Goal: Transaction & Acquisition: Purchase product/service

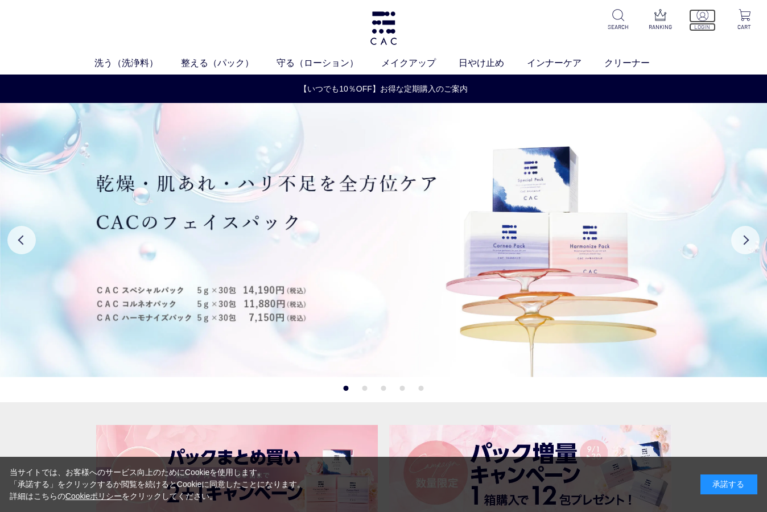
click at [703, 20] on img at bounding box center [702, 15] width 12 height 12
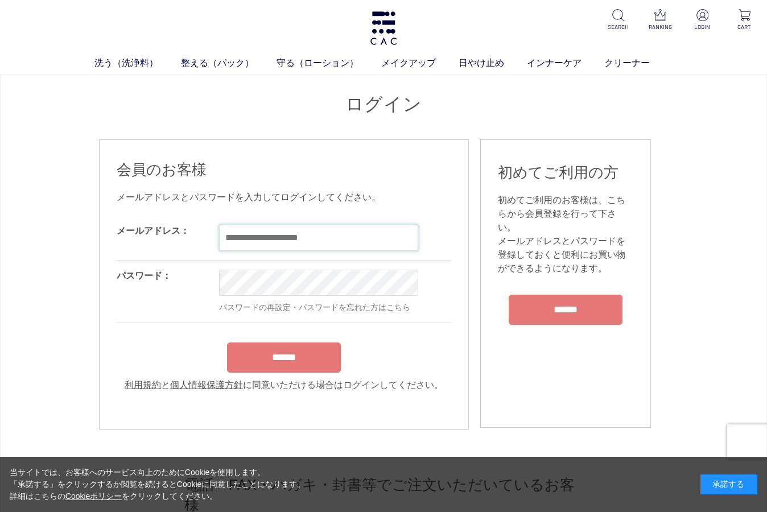
click at [245, 237] on input "email" at bounding box center [318, 238] width 199 height 26
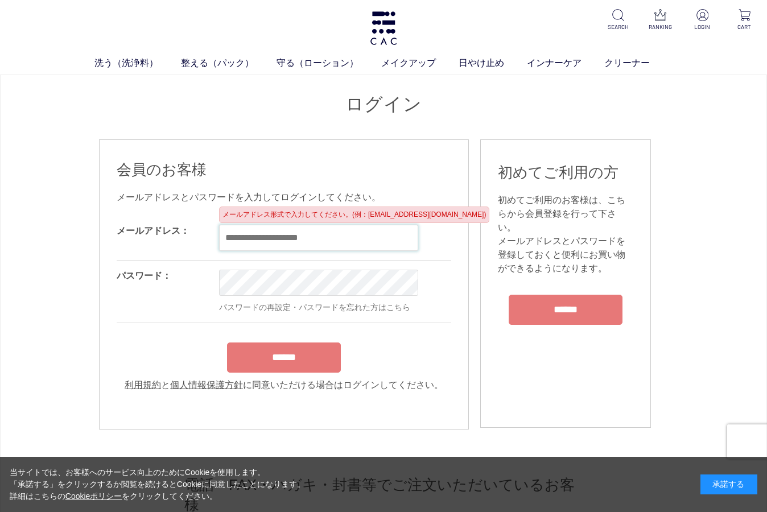
click at [227, 342] on input "******" at bounding box center [284, 357] width 114 height 30
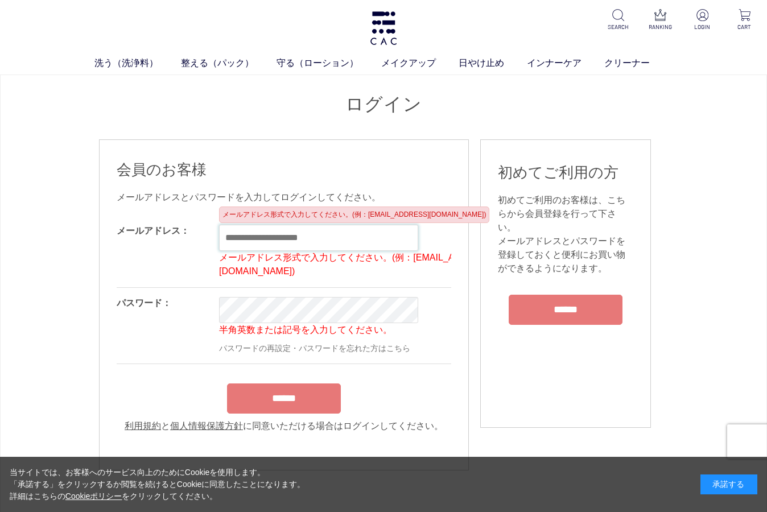
click at [267, 237] on input "text" at bounding box center [318, 238] width 199 height 26
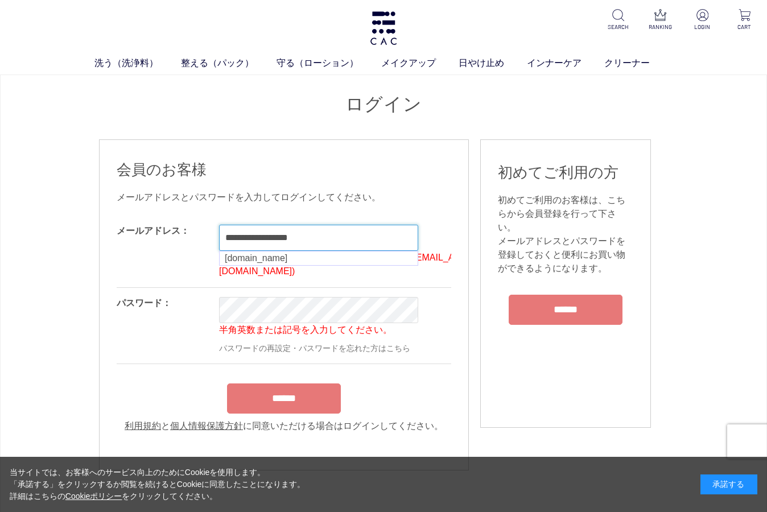
type input "**********"
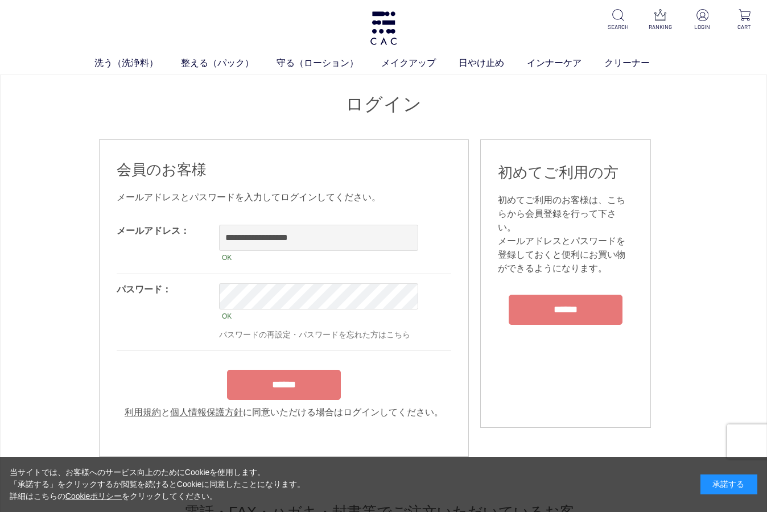
click at [307, 386] on input "******" at bounding box center [284, 385] width 114 height 30
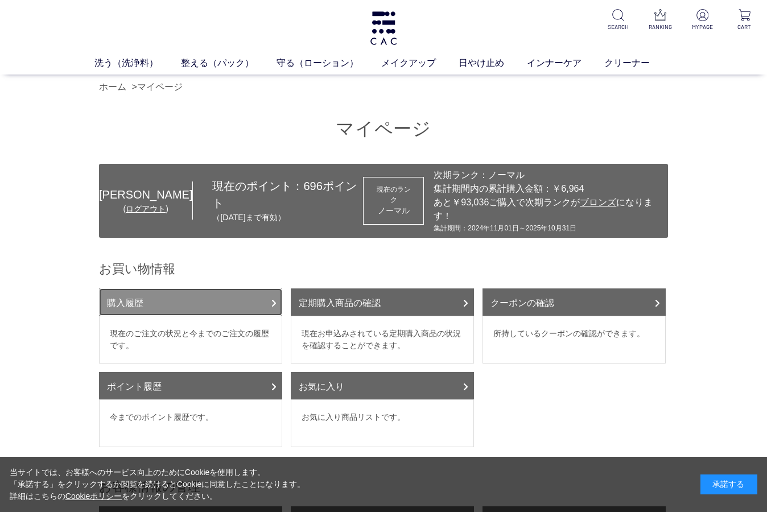
click at [193, 292] on link "購入履歴" at bounding box center [190, 301] width 183 height 27
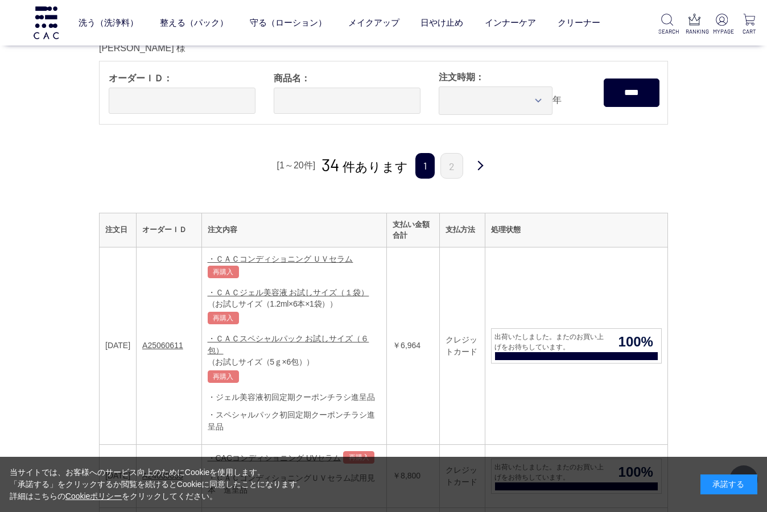
scroll to position [114, 0]
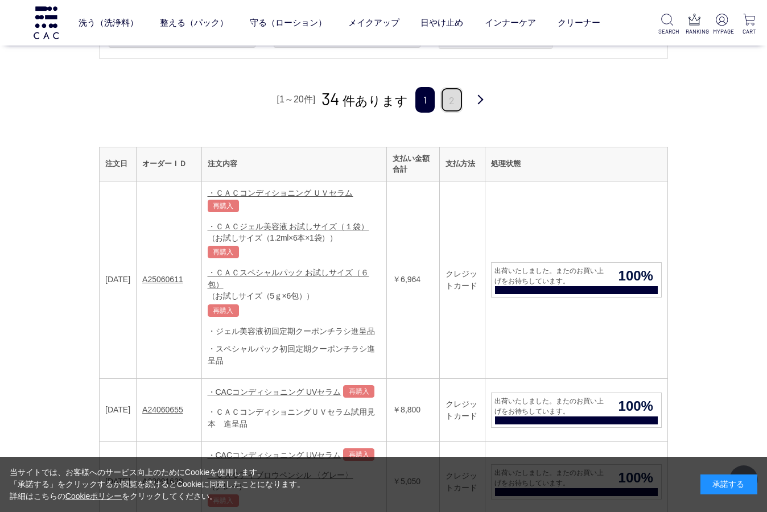
click at [456, 101] on link "2" at bounding box center [451, 100] width 23 height 26
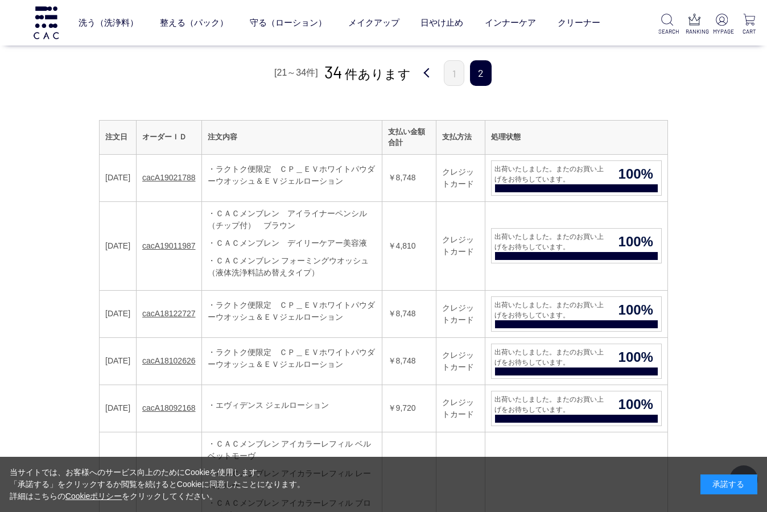
scroll to position [114, 0]
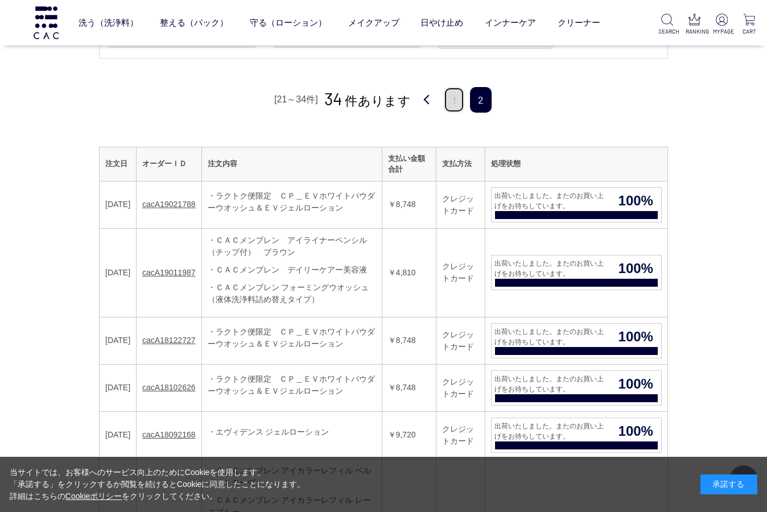
click at [447, 101] on link "1" at bounding box center [454, 100] width 20 height 26
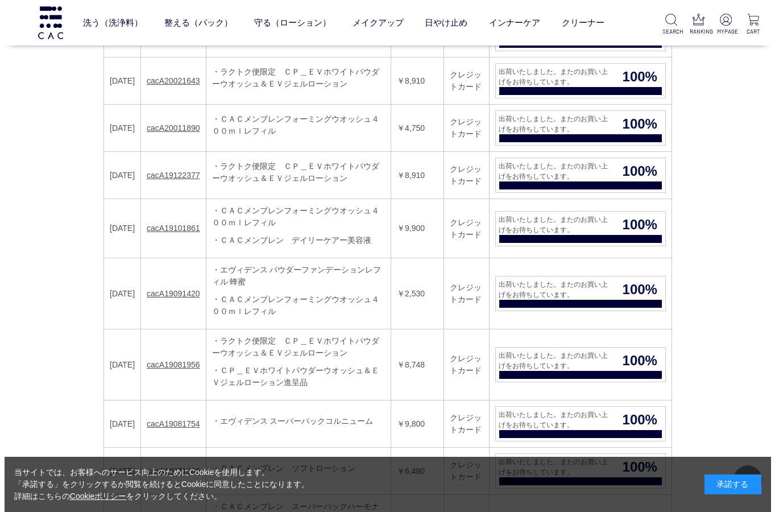
scroll to position [1024, 0]
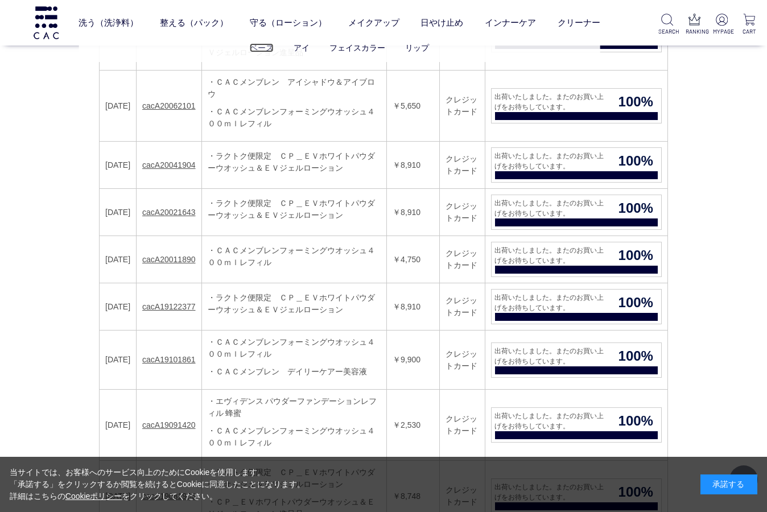
click at [263, 48] on link "ベース" at bounding box center [262, 47] width 24 height 9
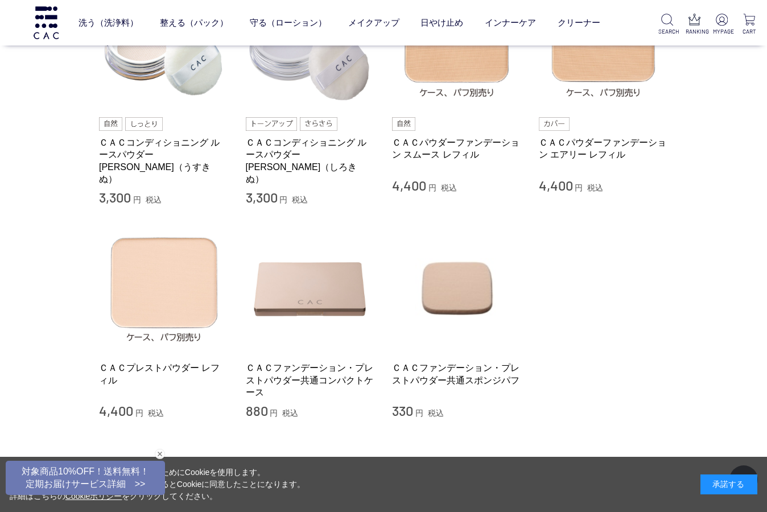
scroll to position [228, 0]
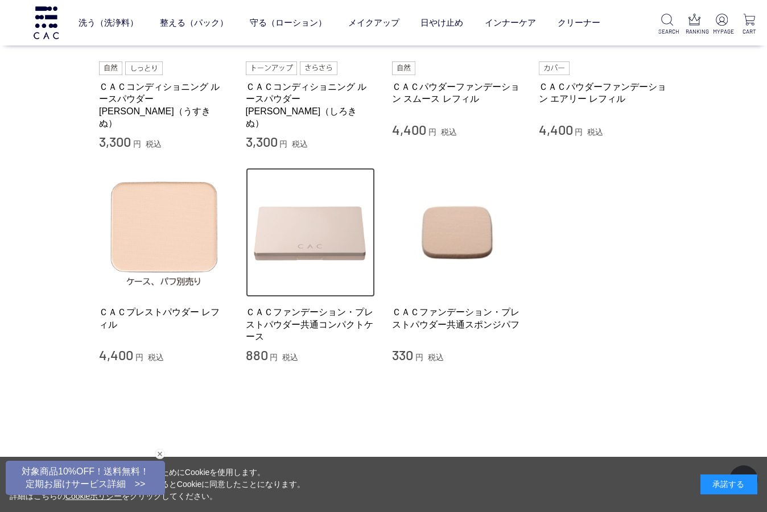
click at [312, 213] on img at bounding box center [311, 233] width 130 height 130
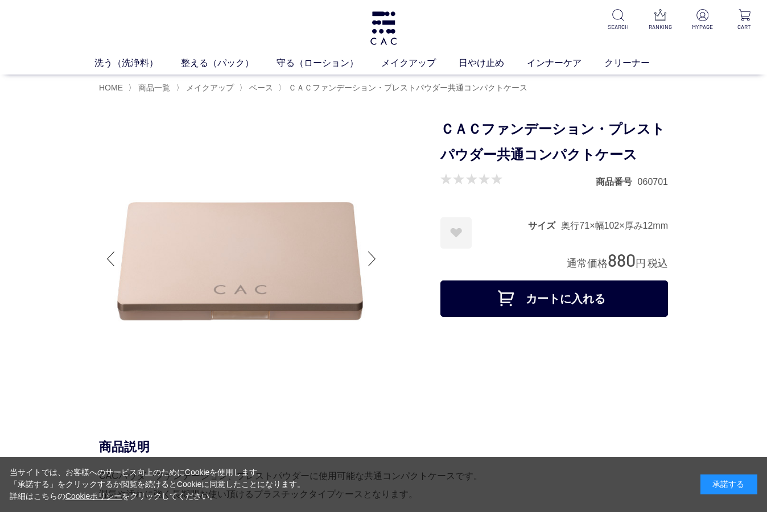
click at [562, 313] on button "カートに入れる" at bounding box center [554, 298] width 228 height 36
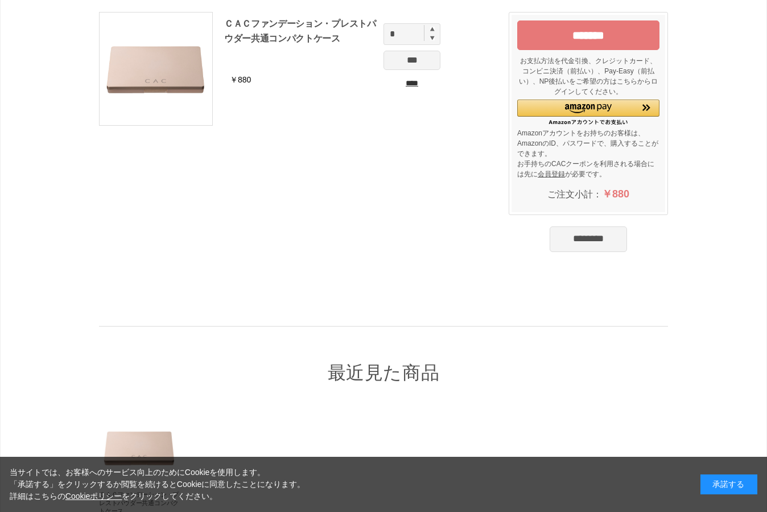
scroll to position [171, 0]
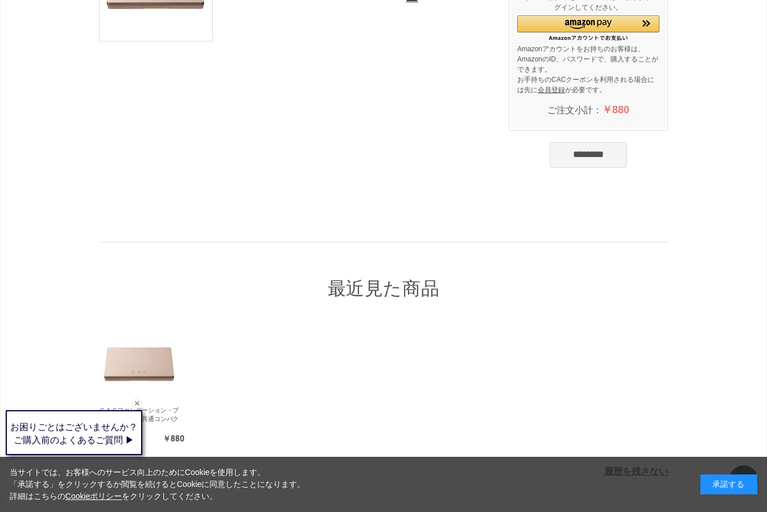
click at [567, 157] on input "********" at bounding box center [587, 154] width 77 height 25
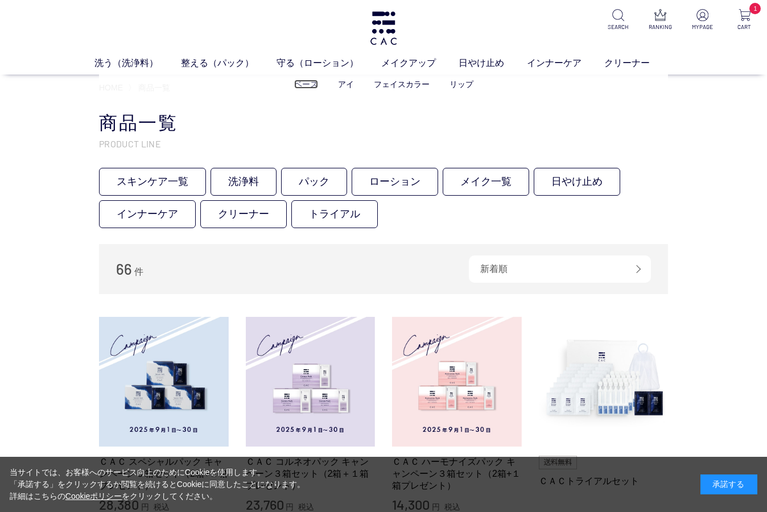
click at [310, 85] on link "ベース" at bounding box center [306, 84] width 24 height 9
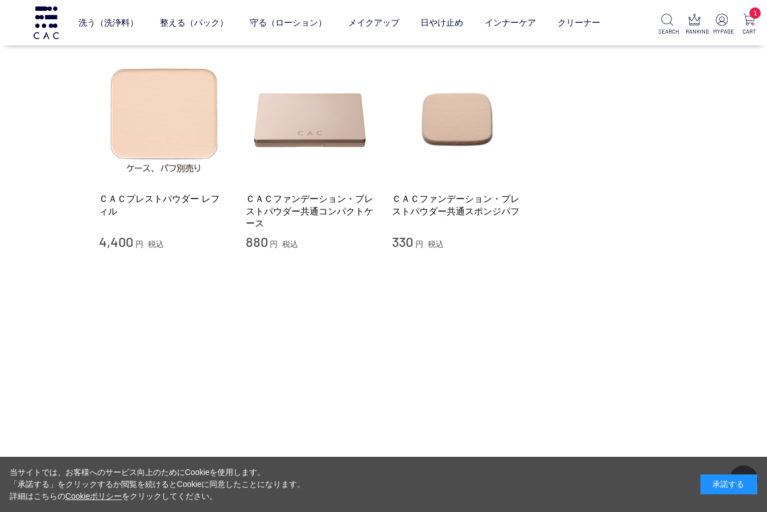
scroll to position [341, 0]
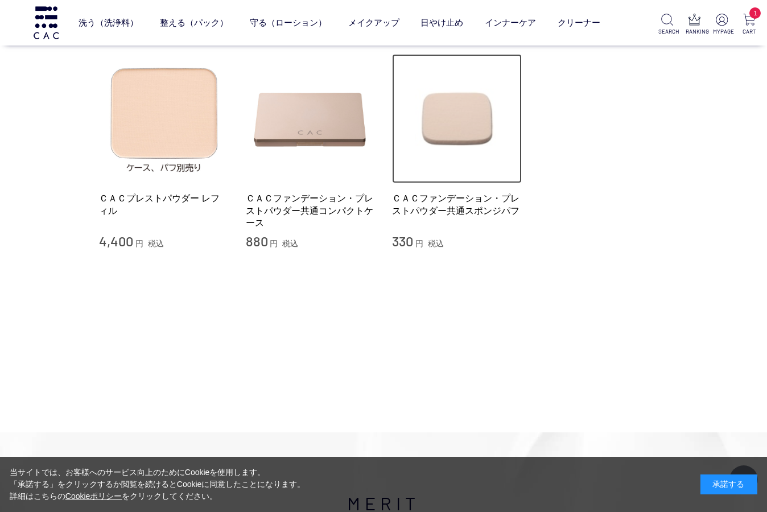
click at [444, 114] on img at bounding box center [457, 119] width 130 height 130
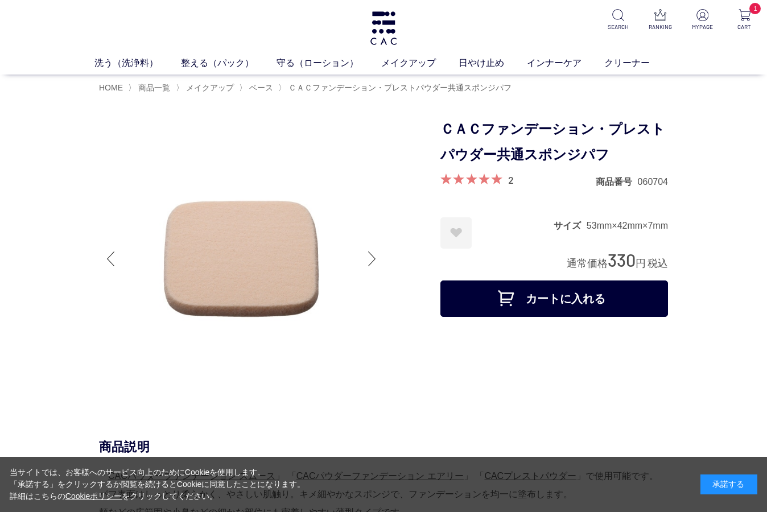
click at [516, 312] on button "カートに入れる" at bounding box center [554, 298] width 228 height 36
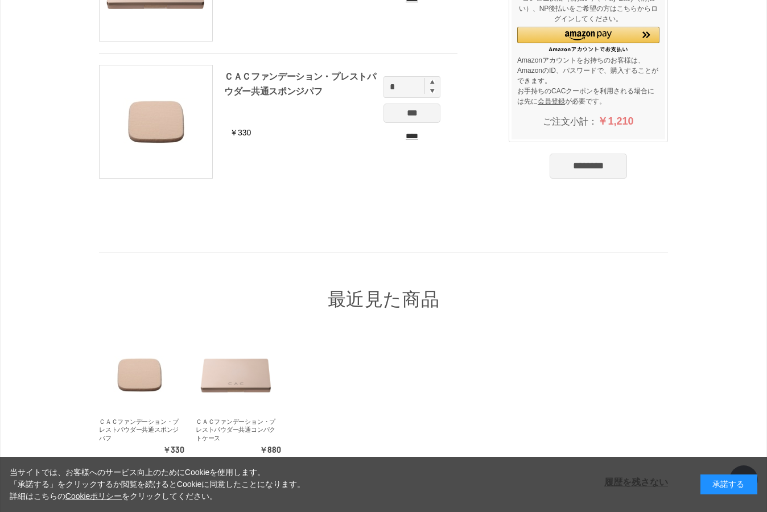
scroll to position [287, 0]
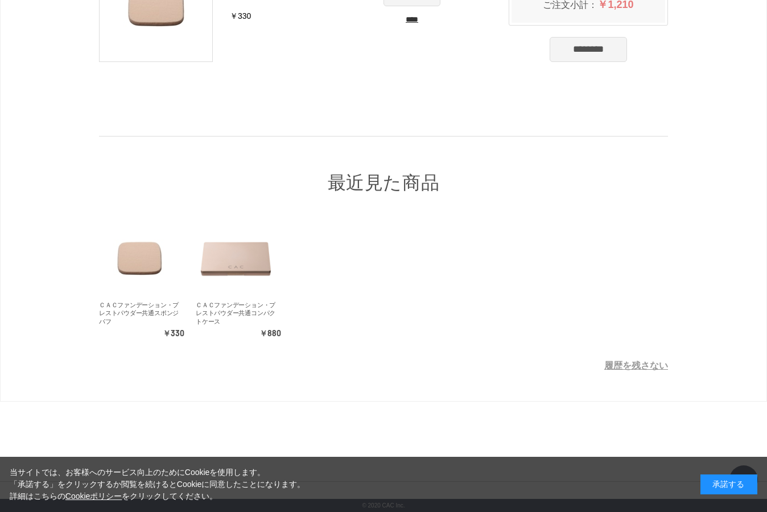
click at [729, 485] on div "承諾する" at bounding box center [728, 484] width 57 height 20
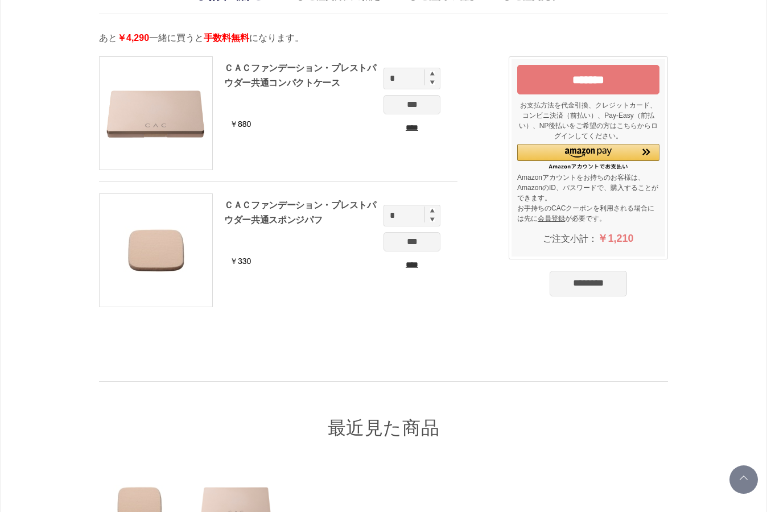
scroll to position [0, 0]
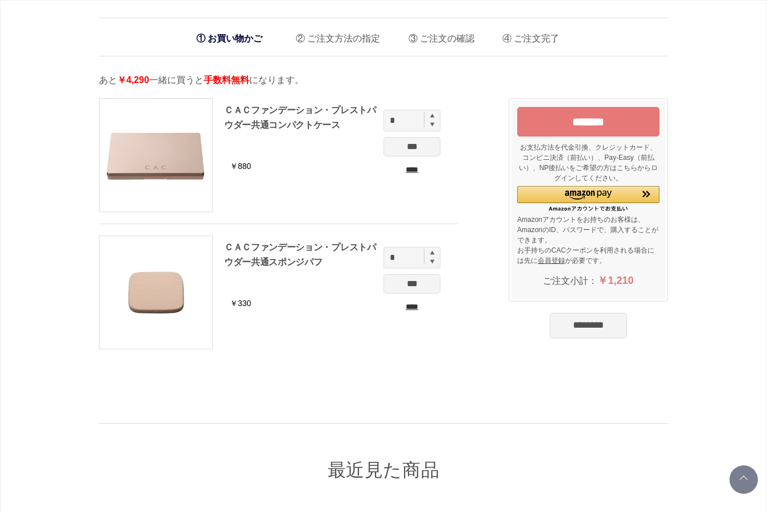
click at [574, 323] on input "********" at bounding box center [587, 325] width 77 height 25
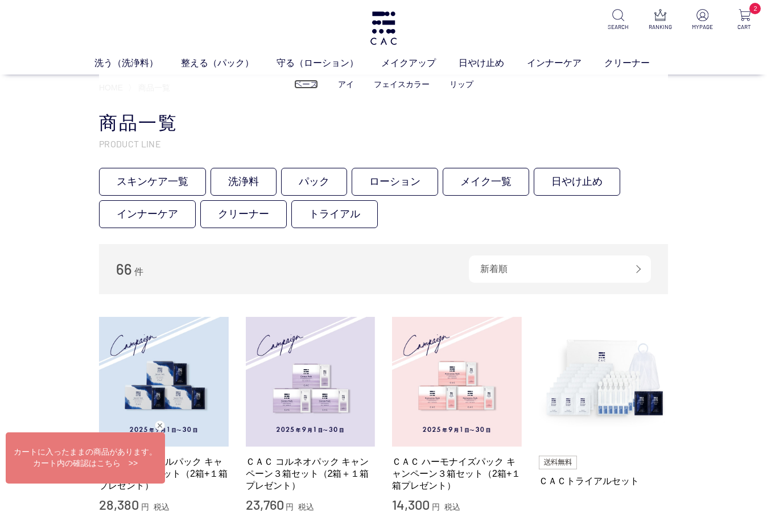
click at [313, 86] on link "ベース" at bounding box center [306, 84] width 24 height 9
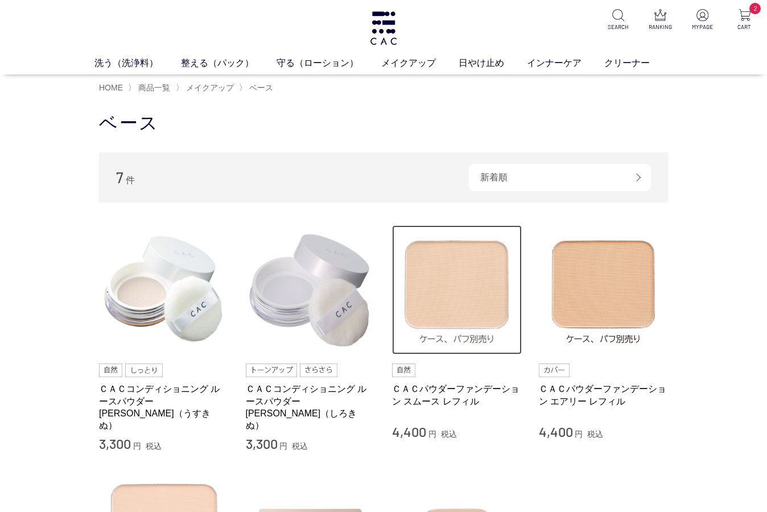
click at [449, 316] on img at bounding box center [457, 290] width 130 height 130
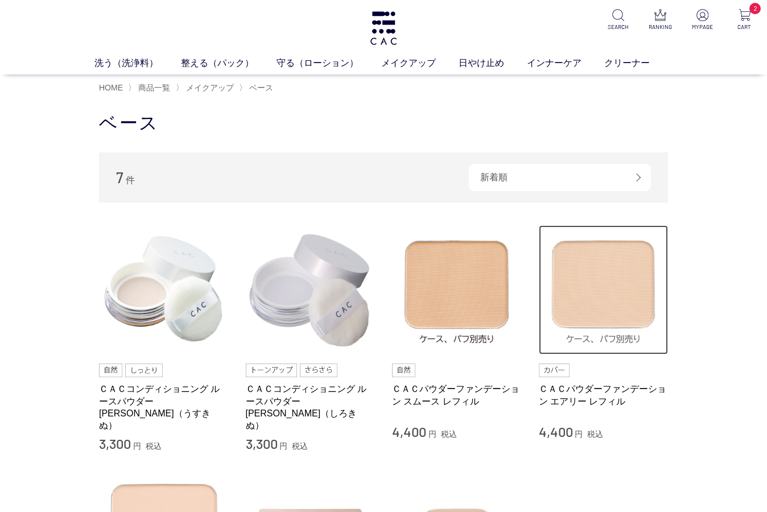
click at [586, 294] on img at bounding box center [604, 290] width 130 height 130
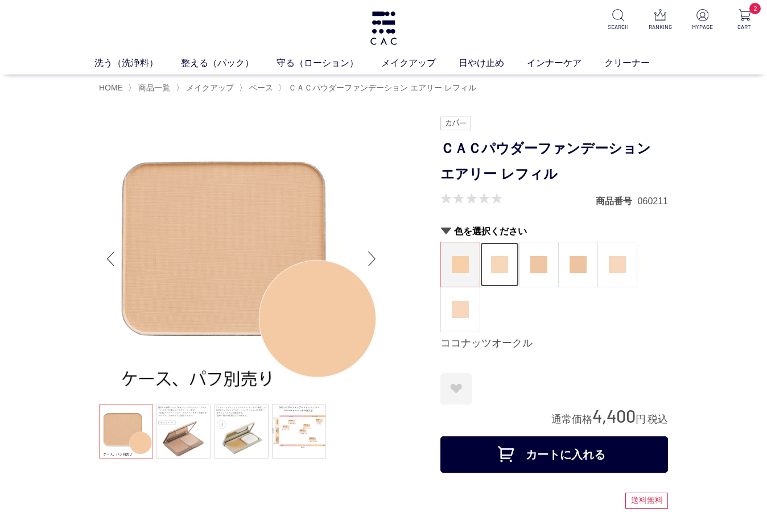
click at [499, 269] on img at bounding box center [499, 264] width 17 height 17
click at [541, 271] on img at bounding box center [538, 264] width 17 height 17
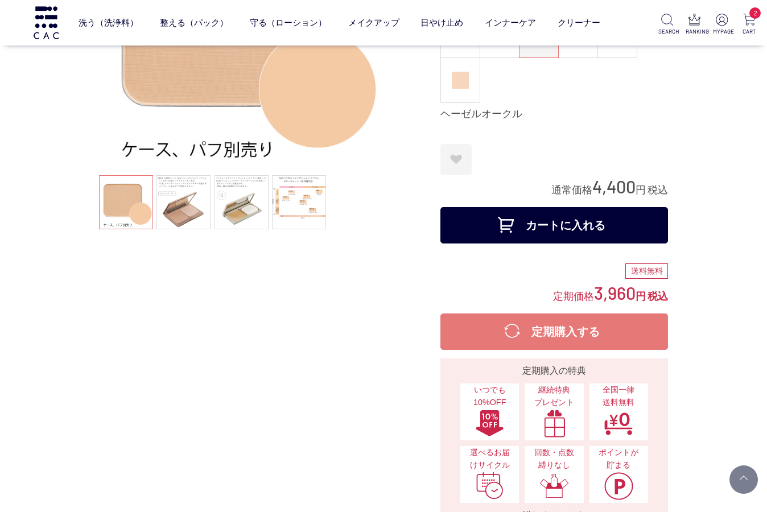
scroll to position [171, 0]
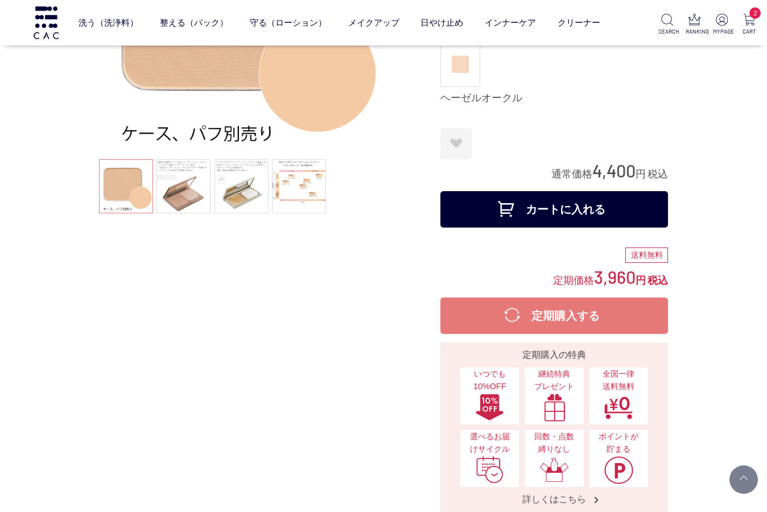
click at [559, 213] on button "カートに入れる" at bounding box center [554, 209] width 228 height 36
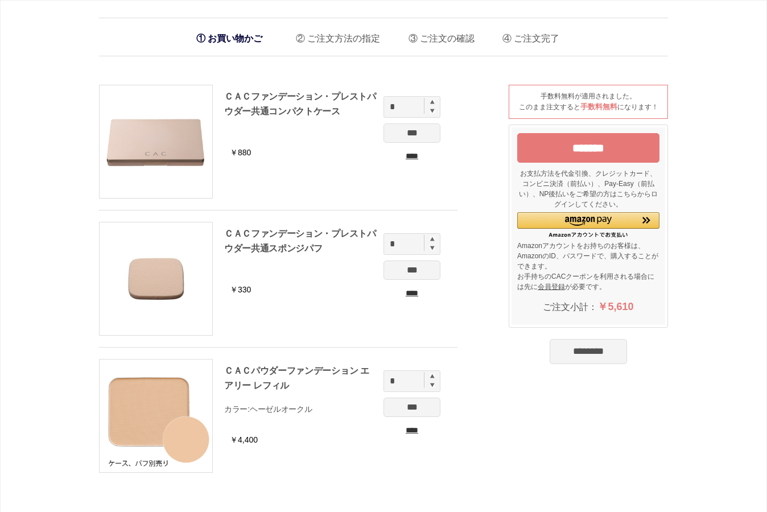
click at [594, 151] on input "*******" at bounding box center [588, 148] width 142 height 30
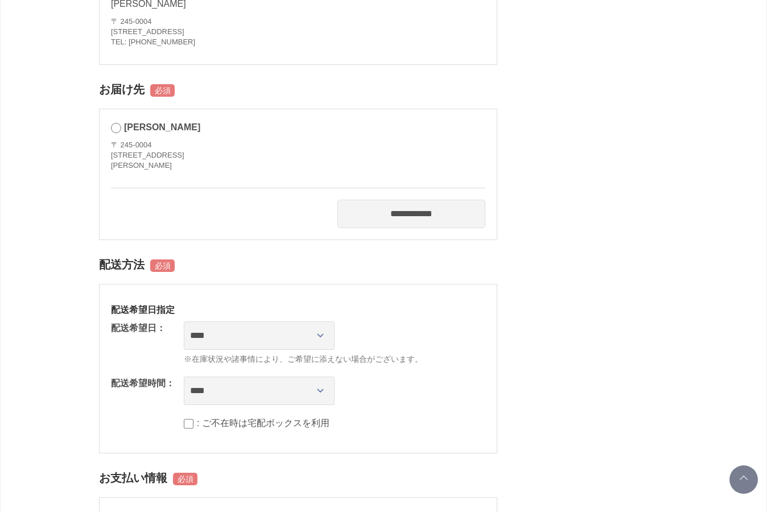
scroll to position [455, 0]
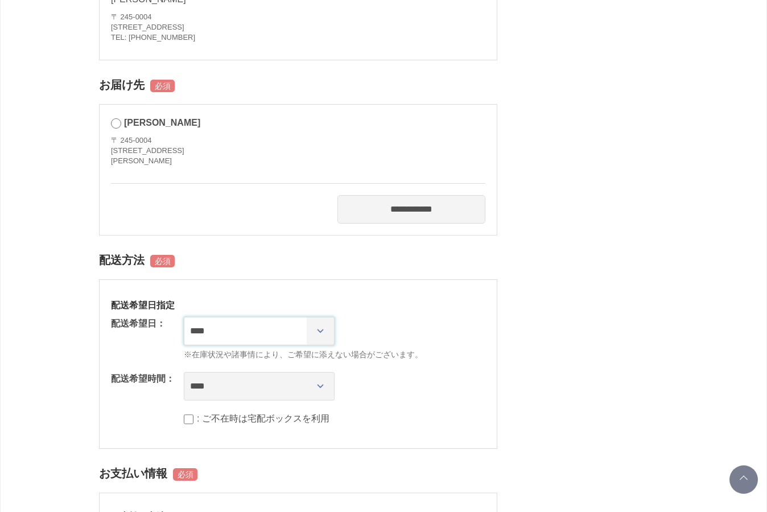
click at [313, 329] on select "**********" at bounding box center [259, 331] width 151 height 28
select select "********"
click at [184, 317] on select "**********" at bounding box center [259, 331] width 151 height 28
click at [287, 381] on select "**** *** ****** ****** ****** ******" at bounding box center [259, 386] width 151 height 28
select select "**"
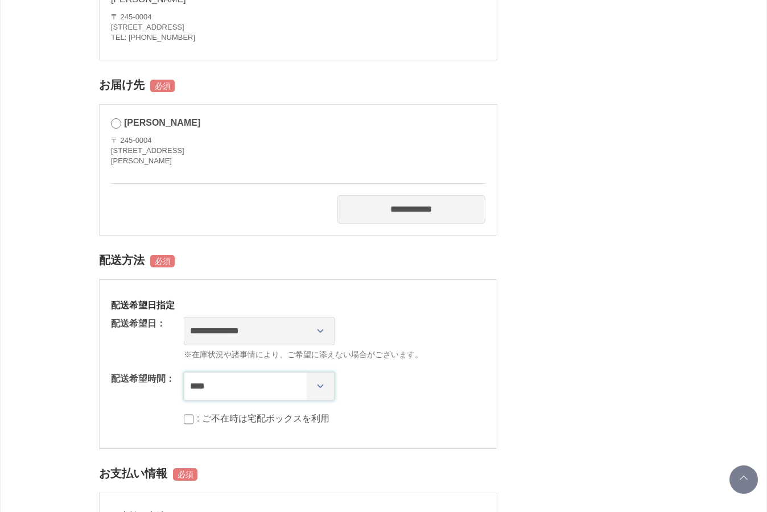
click at [184, 372] on select "**** *** ****** ****** ****** ******" at bounding box center [259, 386] width 151 height 28
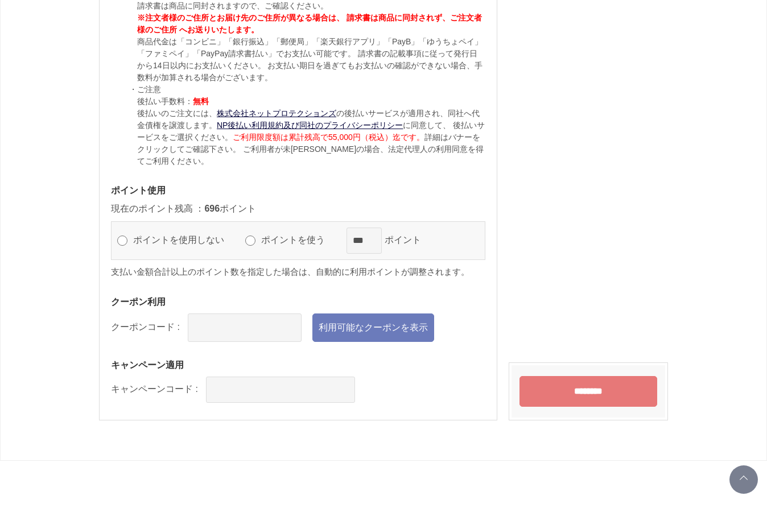
scroll to position [1195, 0]
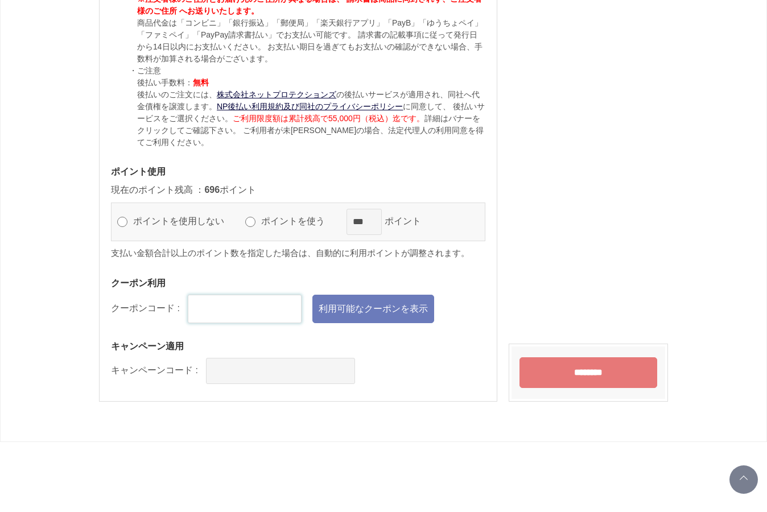
click at [232, 310] on input "text" at bounding box center [245, 309] width 114 height 28
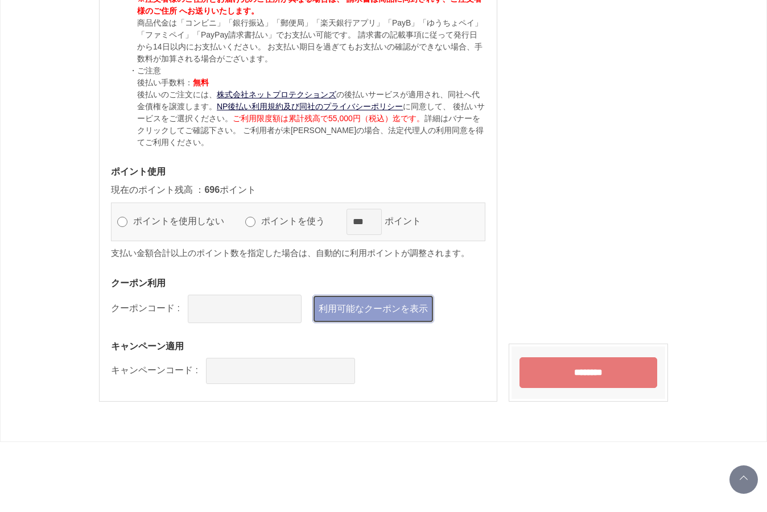
click at [384, 311] on link "利用可能なクーポンを表示" at bounding box center [373, 309] width 122 height 28
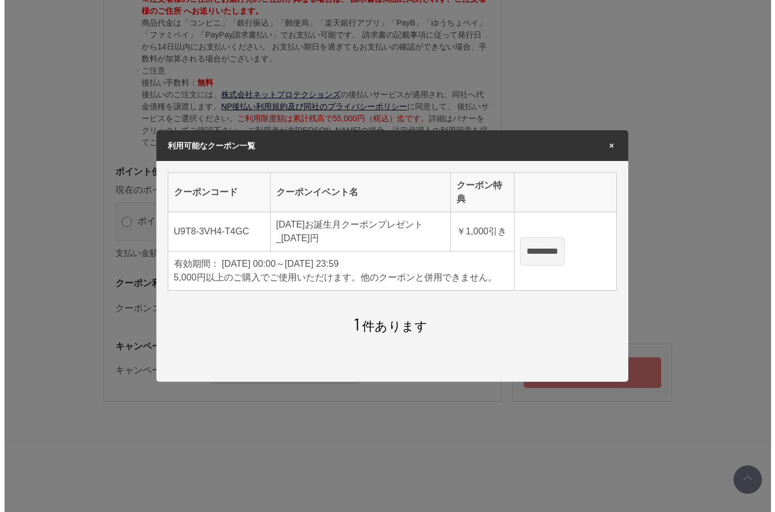
scroll to position [0, 0]
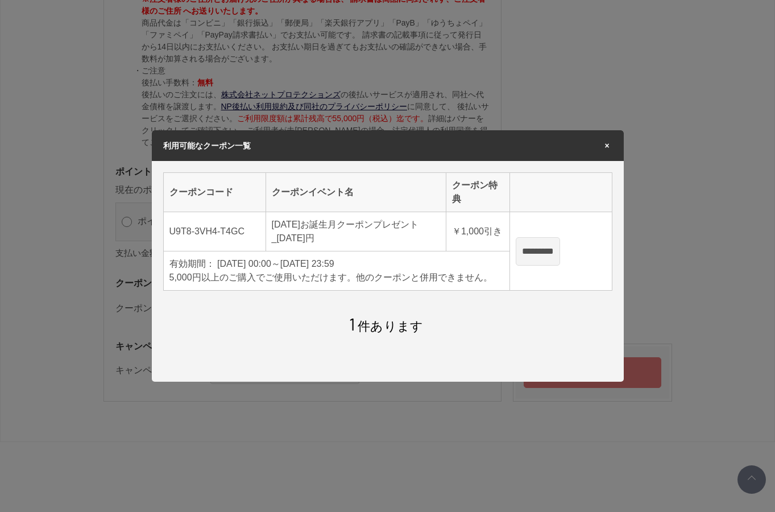
click at [557, 251] on input "*********" at bounding box center [538, 251] width 44 height 28
type input "**********"
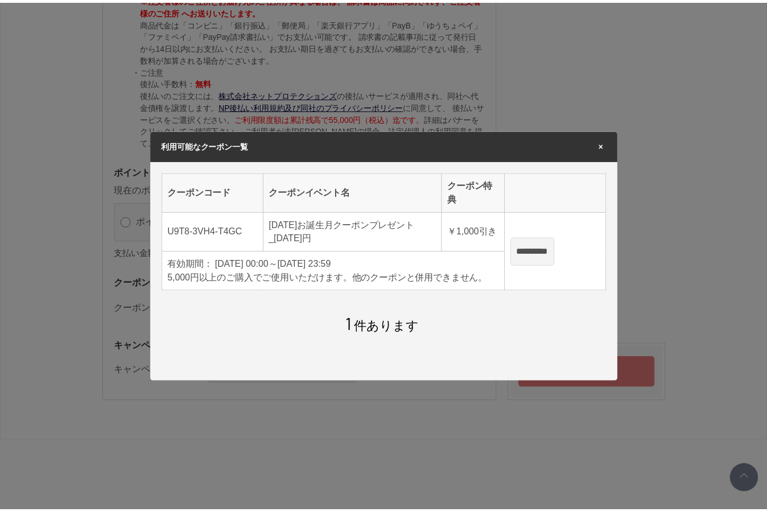
scroll to position [1195, 0]
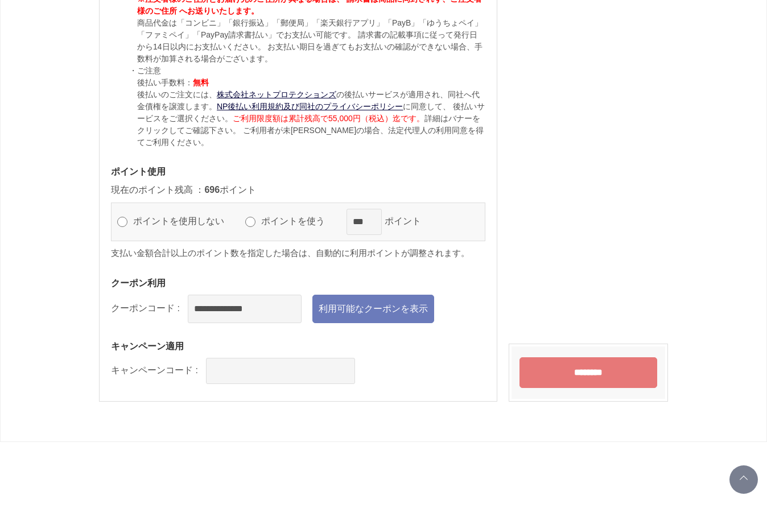
click at [593, 383] on input "********" at bounding box center [588, 372] width 138 height 31
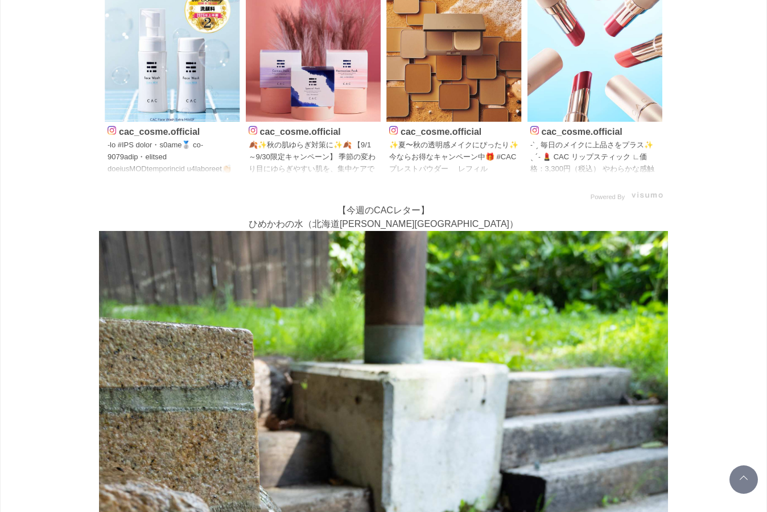
scroll to position [228, 0]
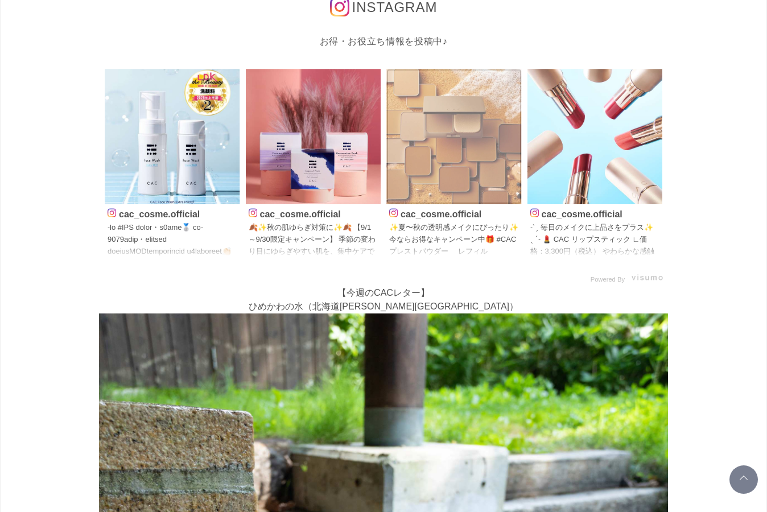
click at [462, 139] on img at bounding box center [453, 136] width 135 height 135
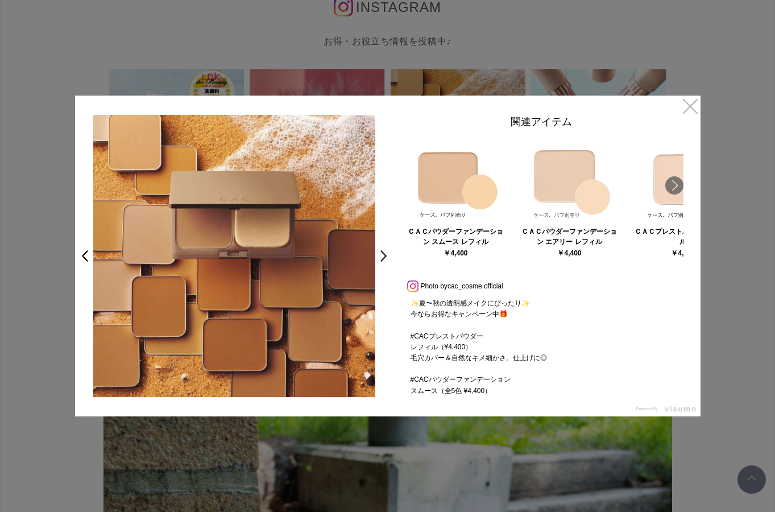
click at [576, 162] on img at bounding box center [569, 179] width 85 height 85
click at [675, 189] on link "Next" at bounding box center [675, 185] width 18 height 18
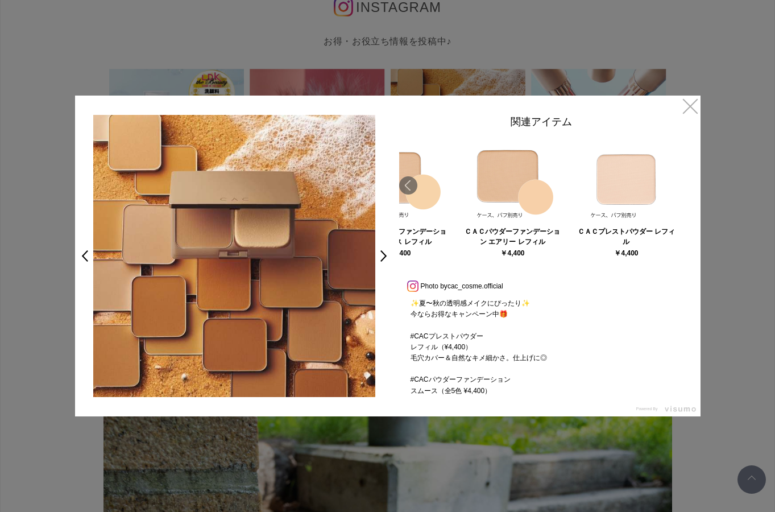
click at [675, 189] on div at bounding box center [626, 180] width 111 height 87
click at [512, 177] on img at bounding box center [512, 179] width 85 height 85
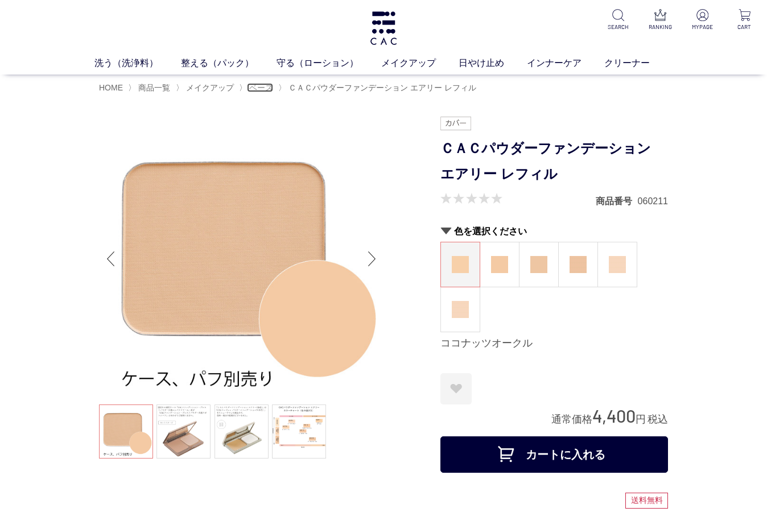
click at [263, 86] on span "ベース" at bounding box center [261, 87] width 24 height 9
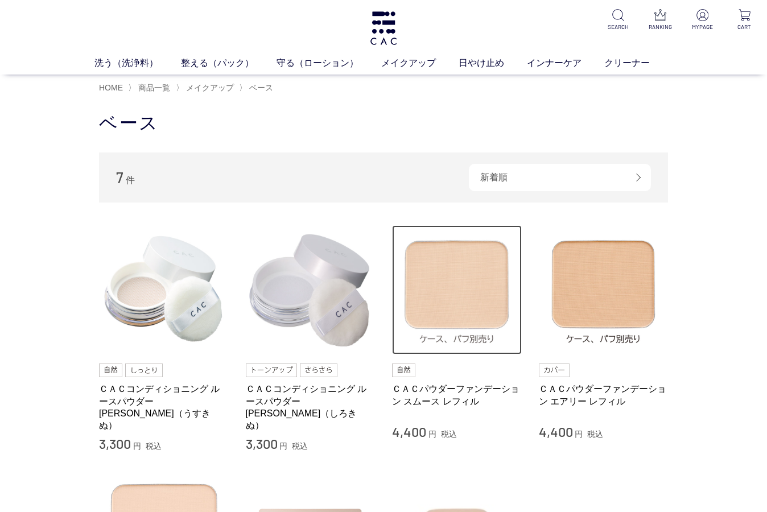
click at [442, 263] on img at bounding box center [457, 290] width 130 height 130
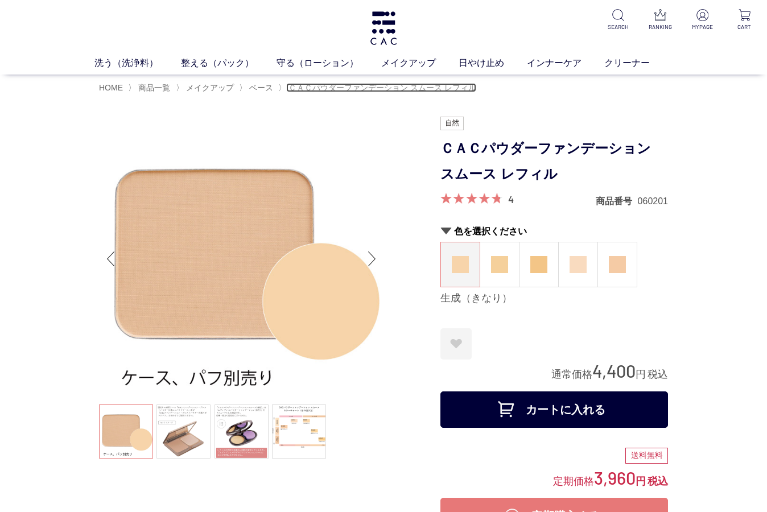
click at [346, 92] on span "ＣＡＣパウダーファンデーション スムース レフィル" at bounding box center [382, 87] width 188 height 9
click at [258, 86] on span "ベース" at bounding box center [261, 87] width 24 height 9
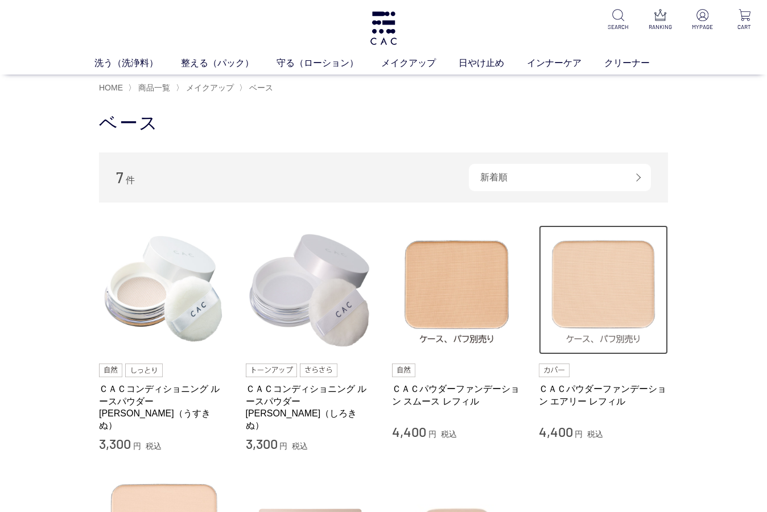
click at [618, 287] on img at bounding box center [604, 290] width 130 height 130
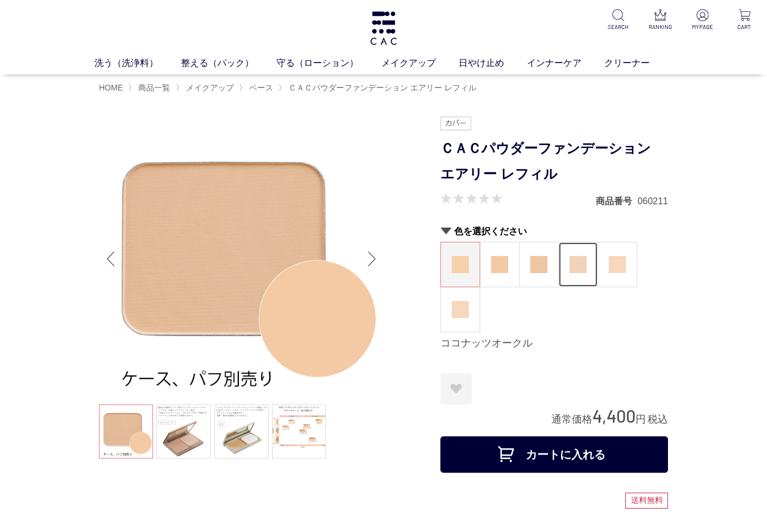
click at [594, 262] on figure at bounding box center [578, 264] width 39 height 44
click at [253, 88] on span "ベース" at bounding box center [261, 87] width 24 height 9
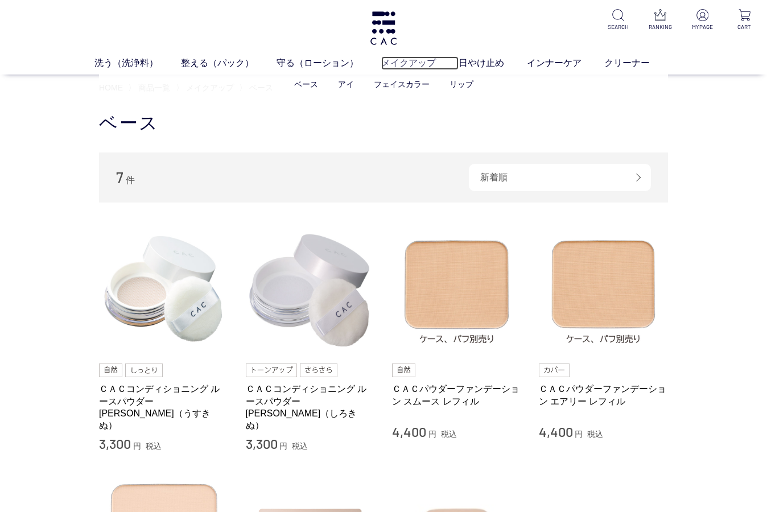
click at [419, 62] on link "メイクアップ" at bounding box center [419, 63] width 77 height 14
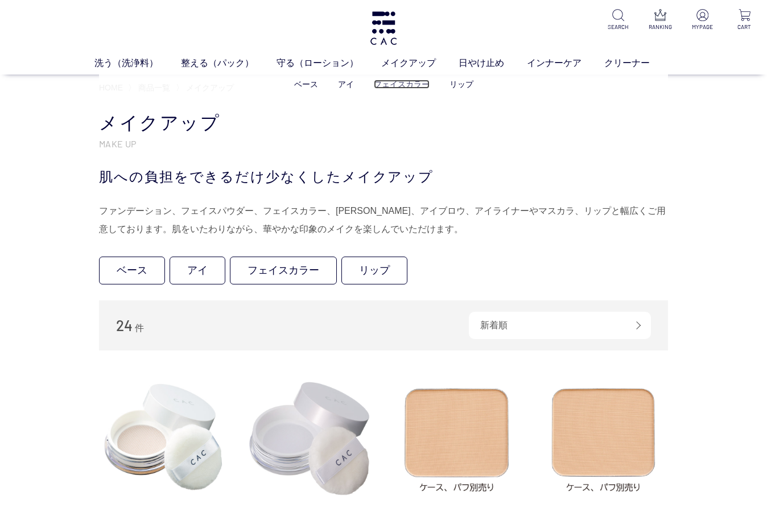
click at [402, 84] on link "フェイスカラー" at bounding box center [402, 84] width 56 height 9
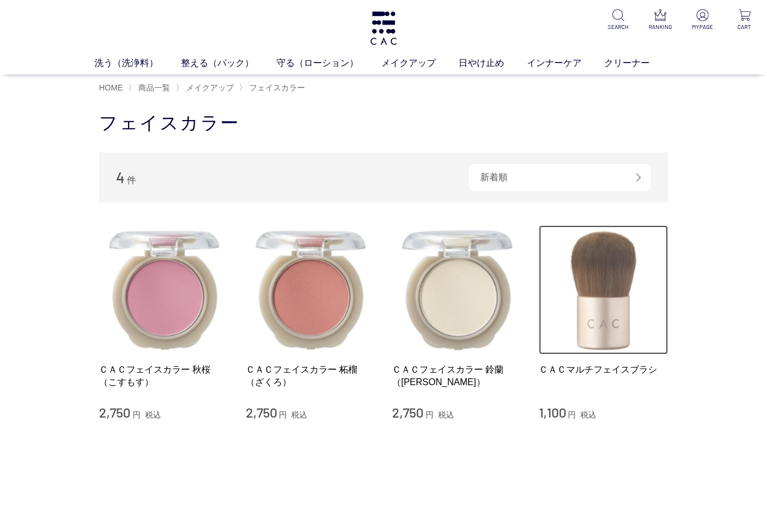
click at [619, 326] on img at bounding box center [604, 290] width 130 height 130
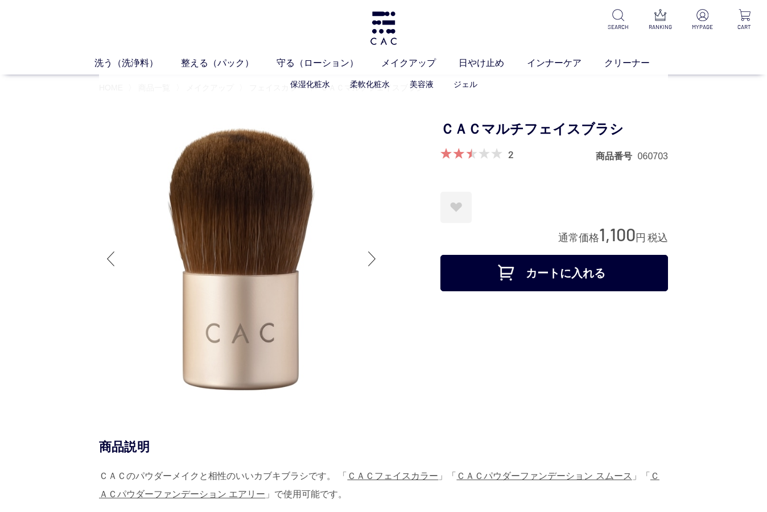
click at [152, 91] on ul "保湿化粧水 柔軟化粧水 美容液 ジェル" at bounding box center [383, 85] width 569 height 28
click at [155, 89] on ul "保湿化粧水 柔軟化粧水 美容液 ジェル" at bounding box center [383, 85] width 569 height 28
click at [153, 87] on span "商品一覧" at bounding box center [154, 87] width 32 height 9
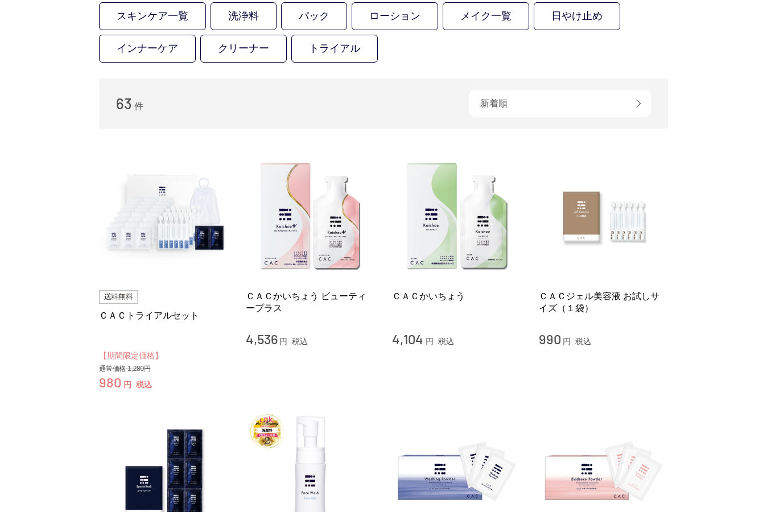
scroll to position [171, 0]
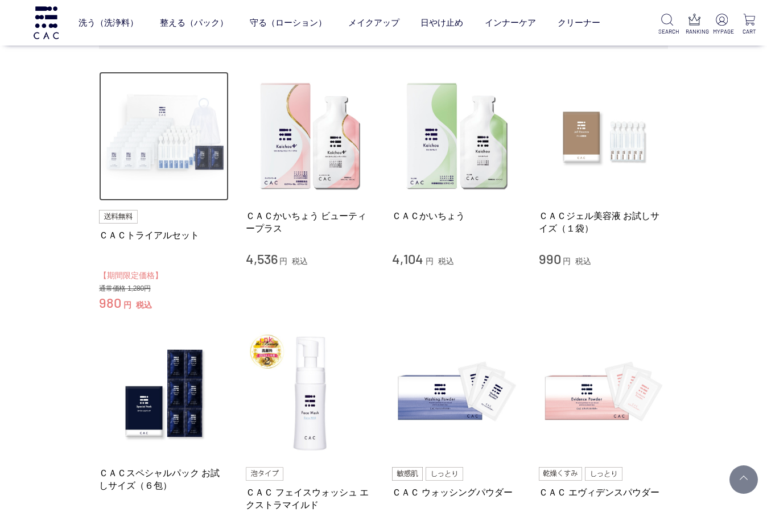
click at [172, 133] on img at bounding box center [164, 137] width 130 height 130
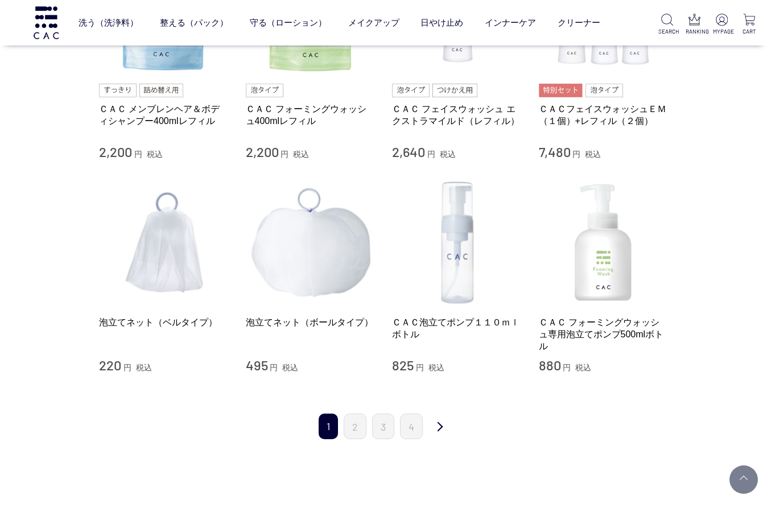
scroll to position [1024, 0]
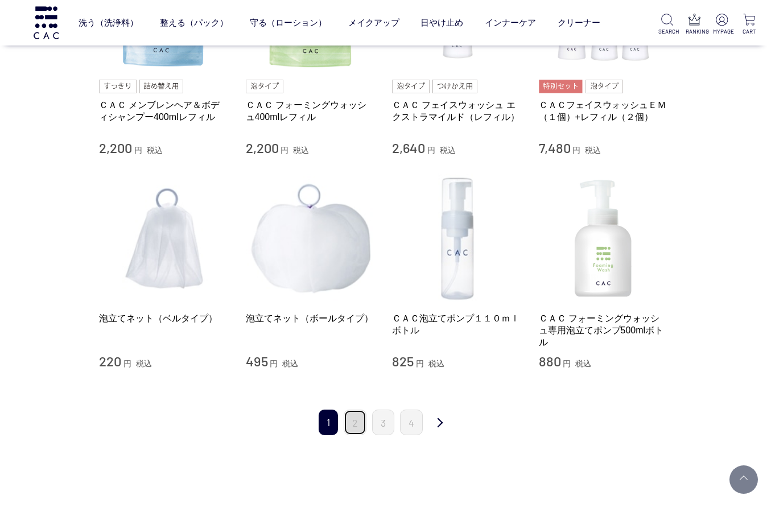
click at [356, 421] on link "2" at bounding box center [355, 423] width 23 height 26
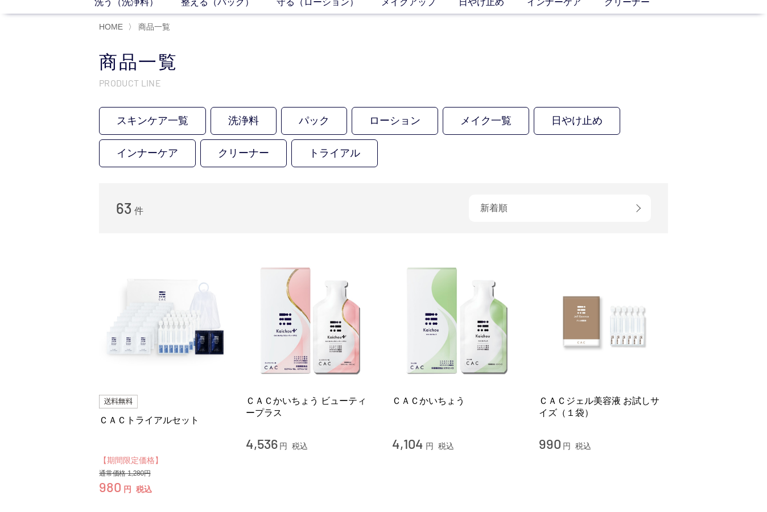
scroll to position [57, 0]
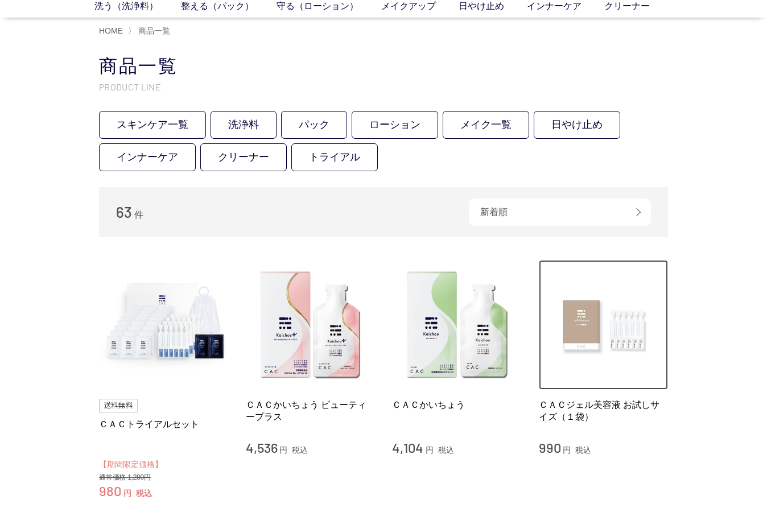
click at [626, 366] on img at bounding box center [604, 325] width 130 height 130
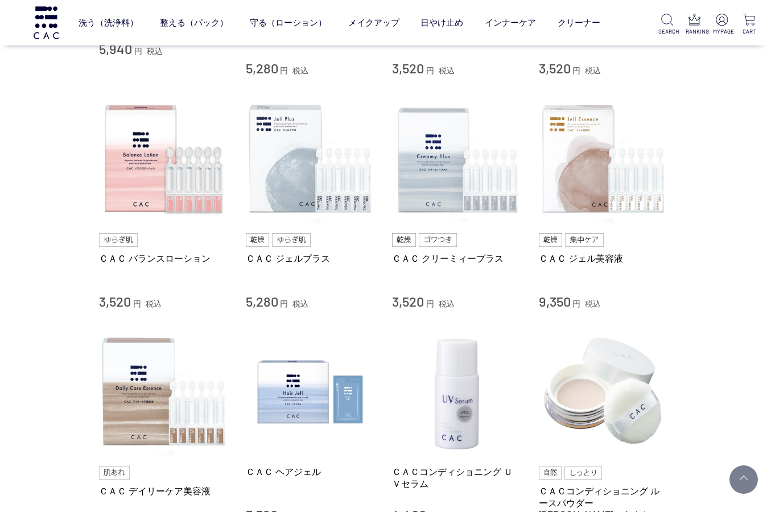
scroll to position [683, 0]
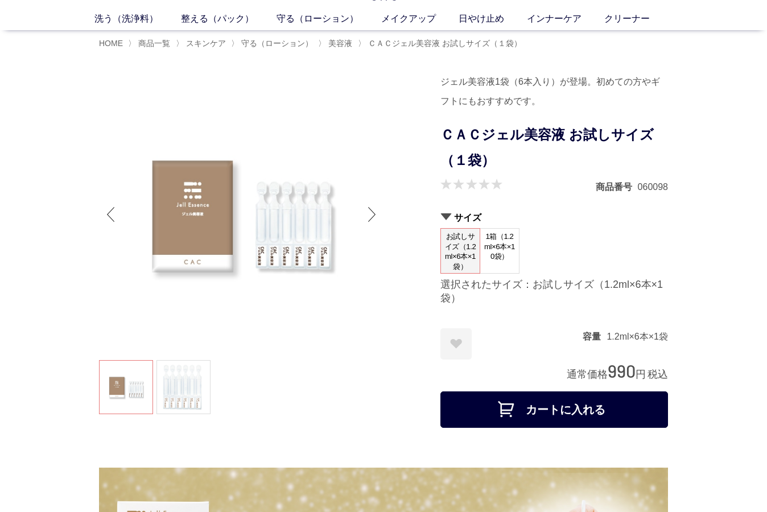
scroll to position [57, 0]
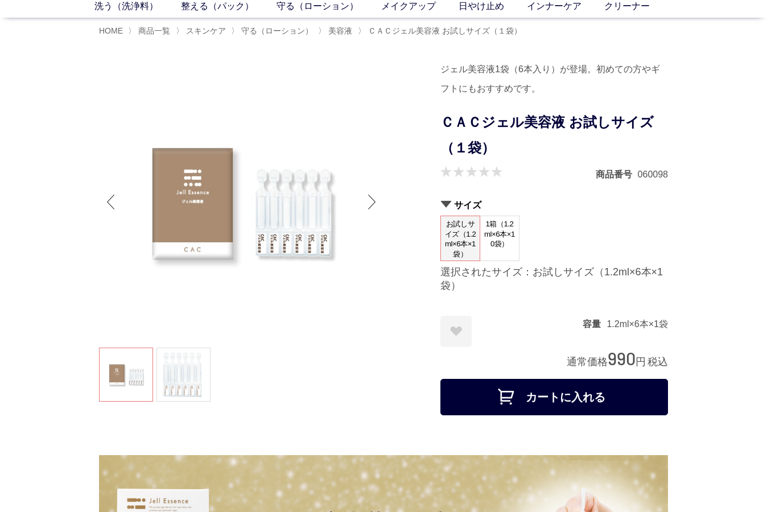
click at [499, 257] on dt "1箱（1.2ml×6本×10袋）" at bounding box center [500, 239] width 40 height 46
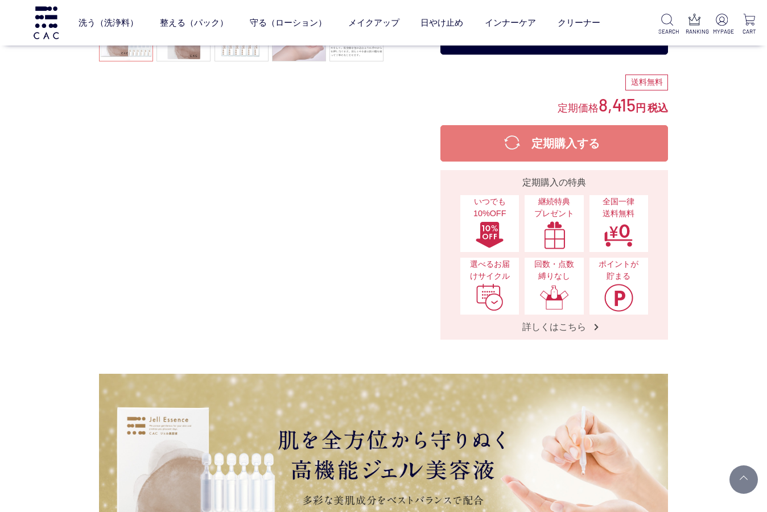
scroll to position [341, 0]
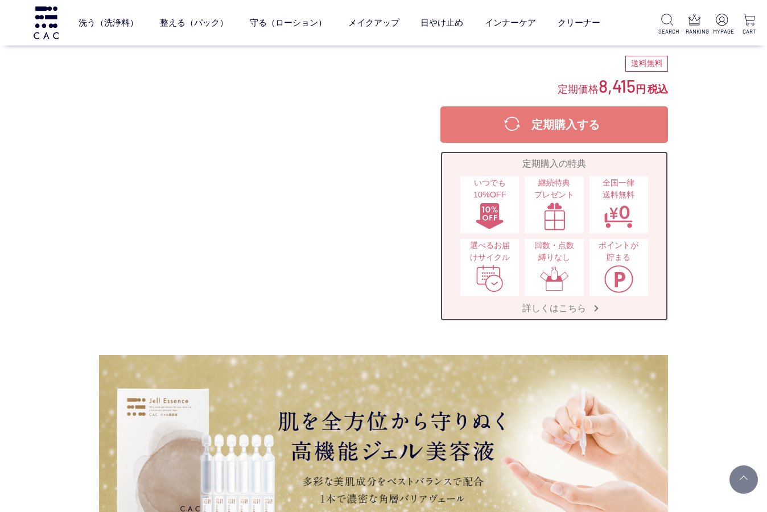
click at [540, 306] on span "詳しくはこちら" at bounding box center [554, 308] width 86 height 12
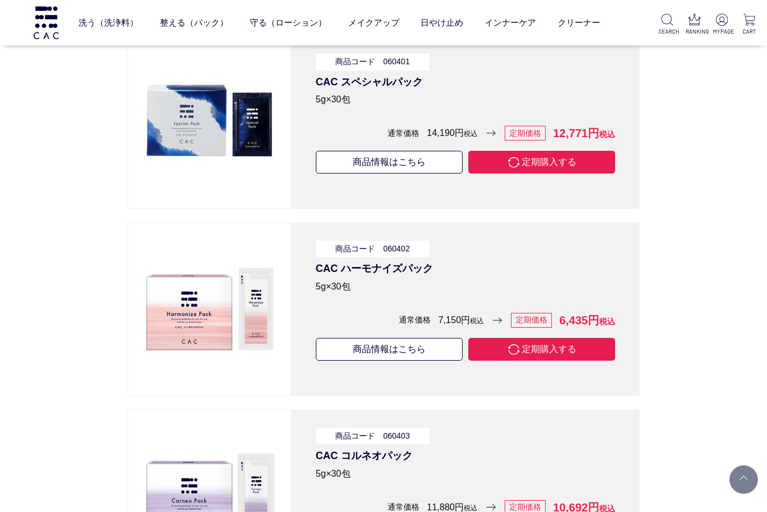
scroll to position [5006, 0]
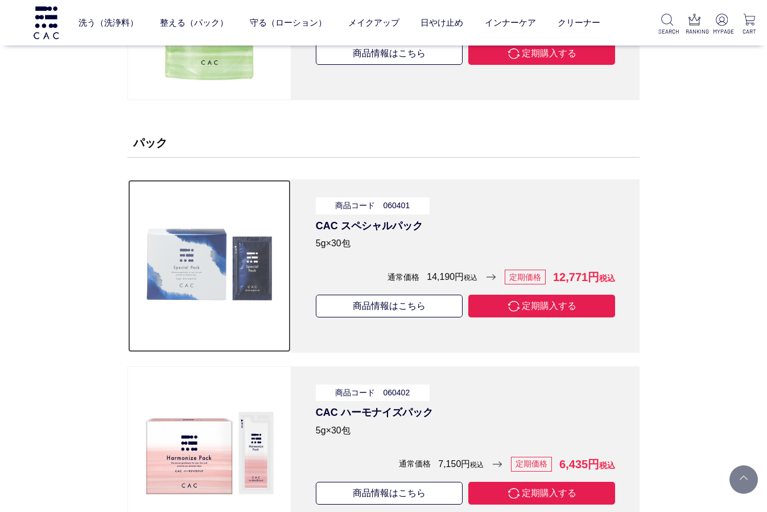
click at [249, 267] on img at bounding box center [209, 266] width 140 height 140
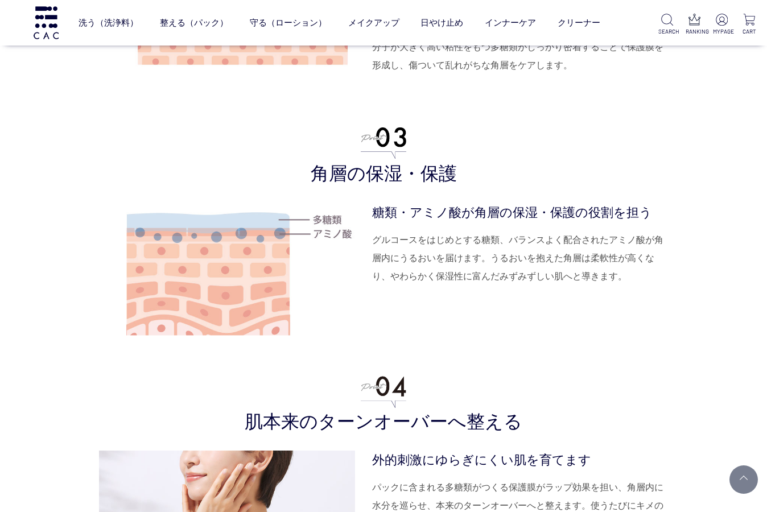
scroll to position [3015, 0]
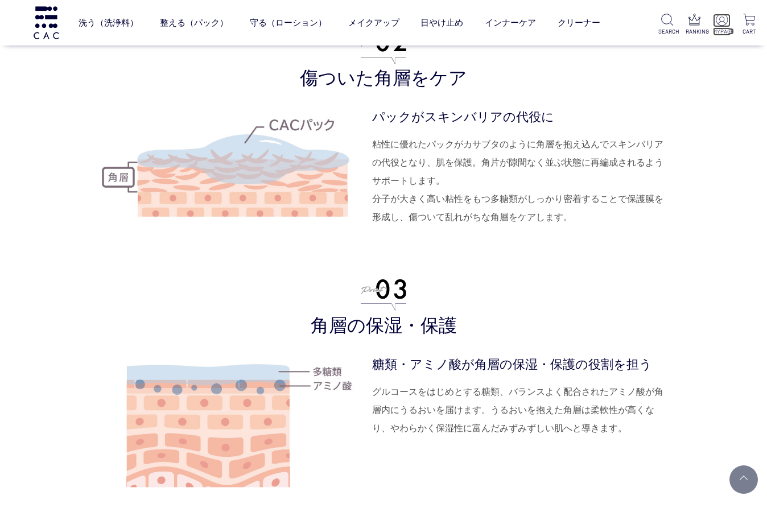
click at [724, 27] on p at bounding box center [722, 21] width 18 height 14
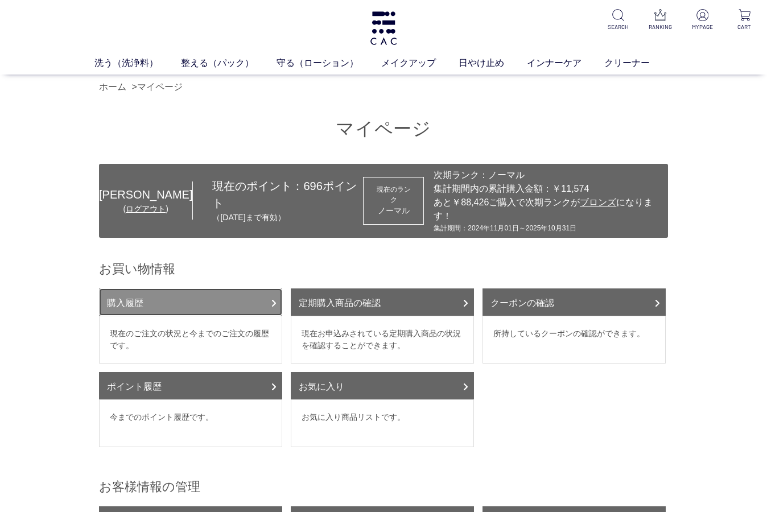
click at [185, 290] on link "購入履歴" at bounding box center [190, 301] width 183 height 27
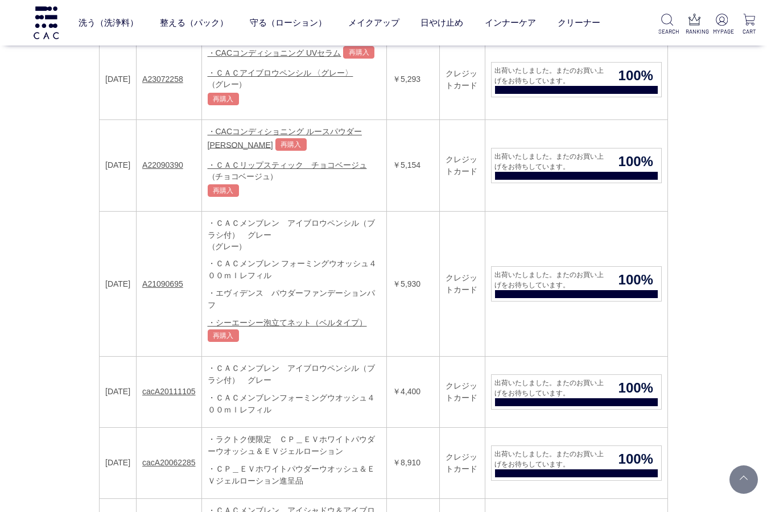
scroll to position [739, 0]
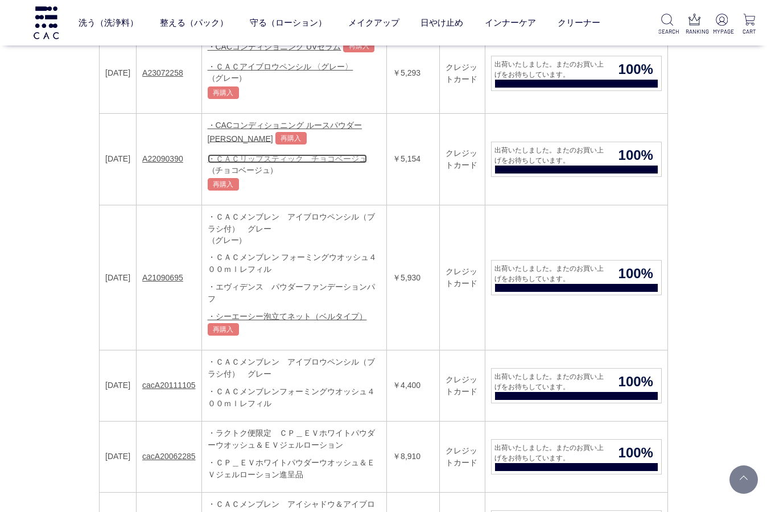
click at [312, 154] on link "・ＣＡＣリップスティック　チョコベージュ" at bounding box center [287, 158] width 159 height 9
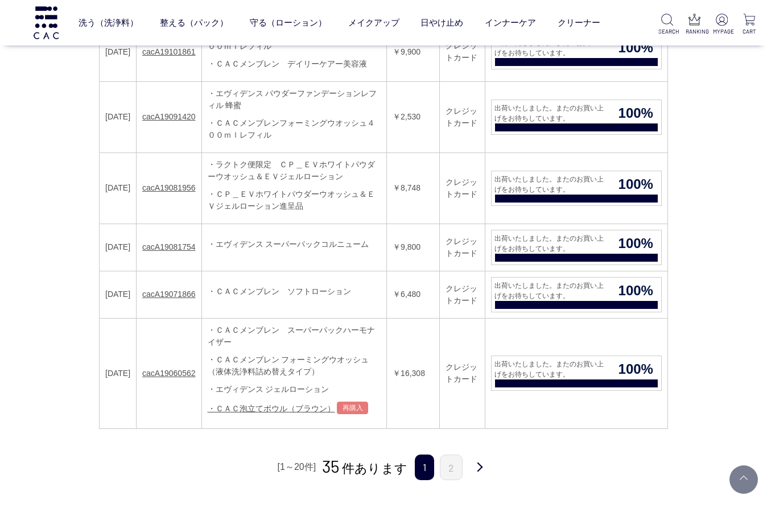
scroll to position [1479, 0]
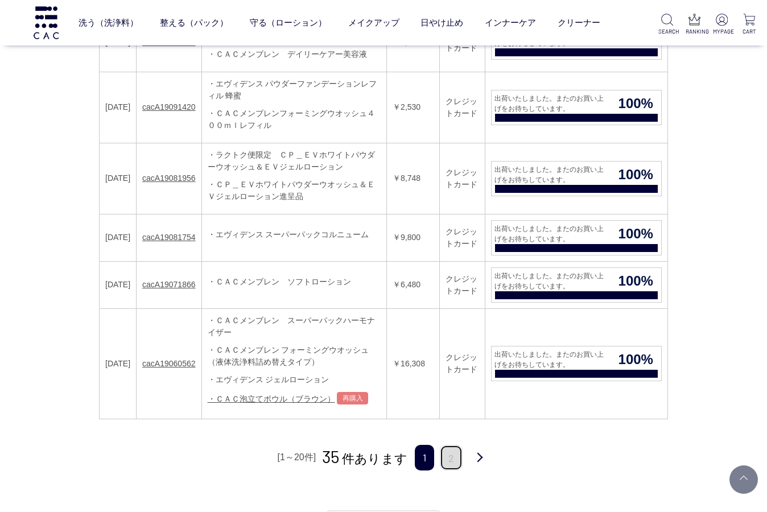
click at [456, 445] on link "2" at bounding box center [451, 458] width 23 height 26
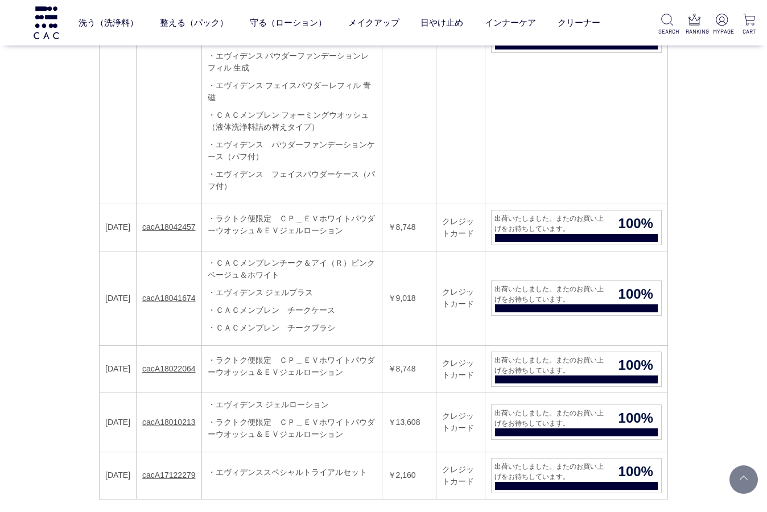
scroll to position [1251, 0]
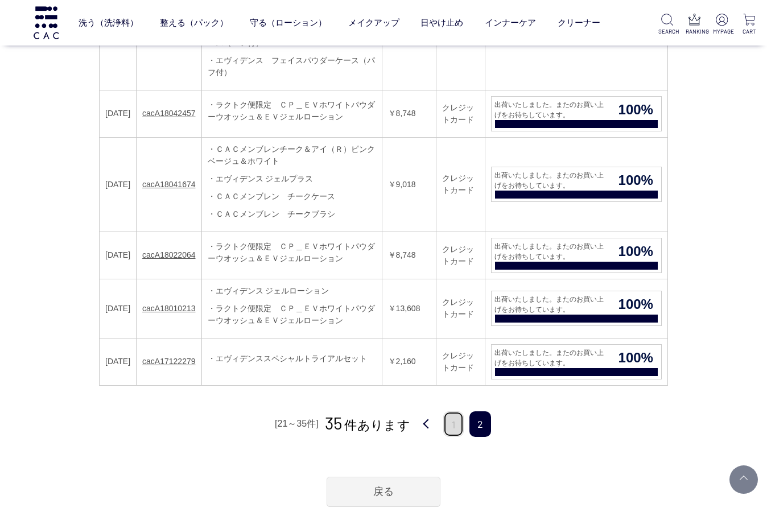
click at [448, 411] on link "1" at bounding box center [453, 424] width 20 height 26
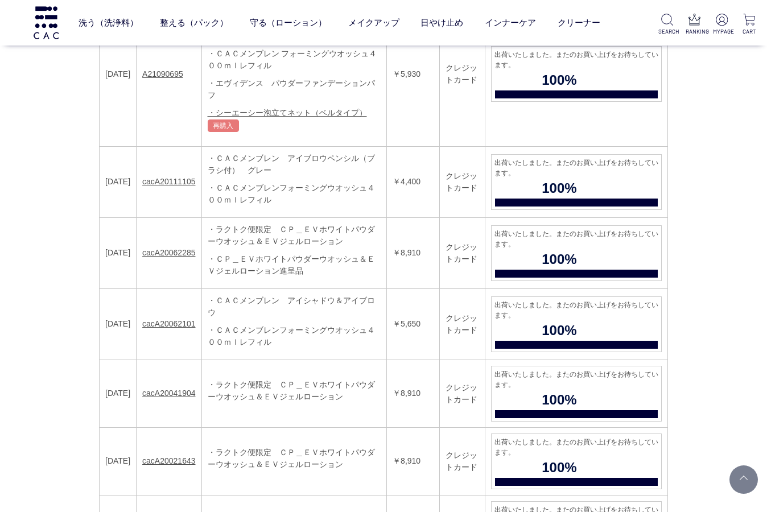
scroll to position [967, 0]
